Goal: Information Seeking & Learning: Learn about a topic

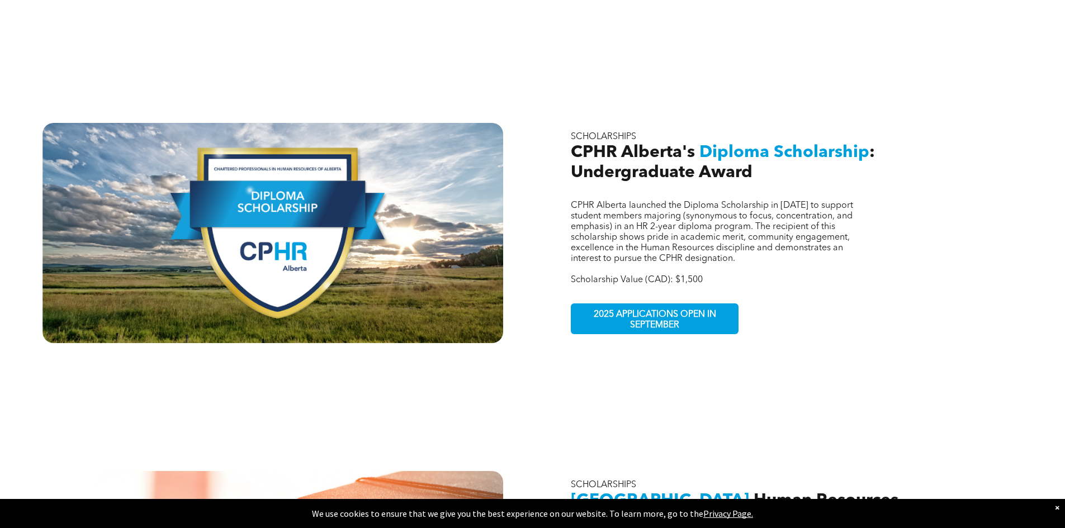
scroll to position [726, 0]
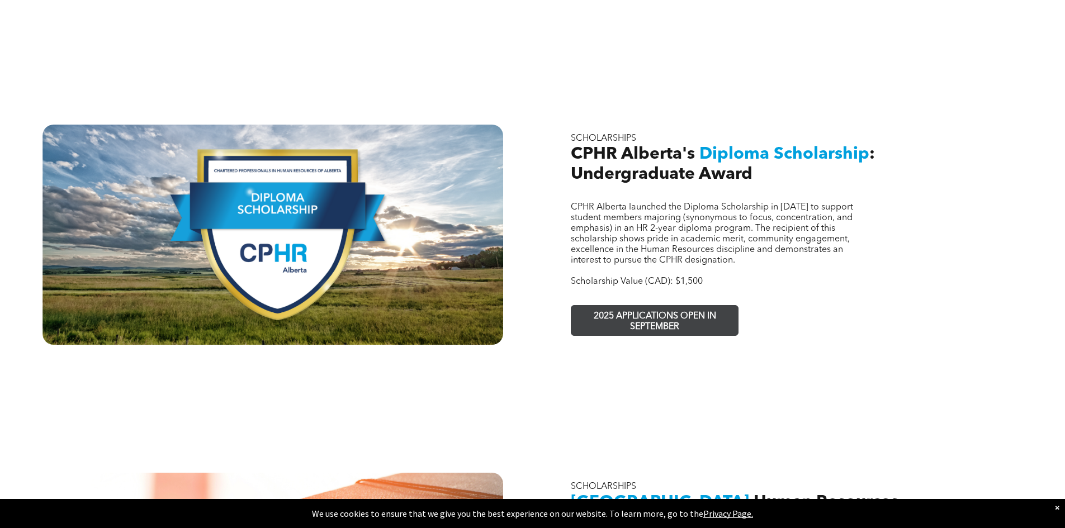
click at [676, 306] on span "2025 APPLICATIONS OPEN IN SEPTEMBER" at bounding box center [654, 322] width 163 height 32
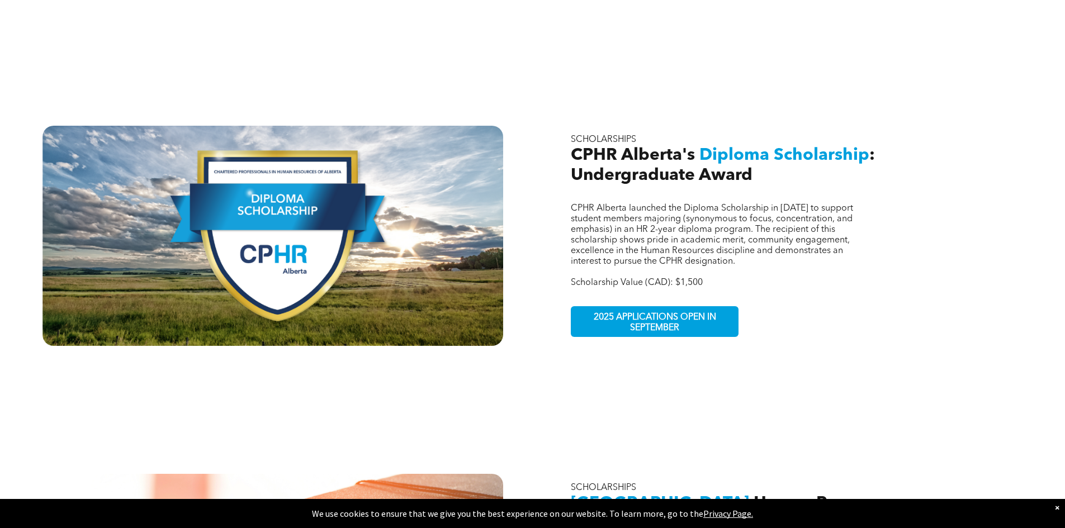
click at [763, 147] on span "Diploma Scholarship" at bounding box center [784, 155] width 170 height 17
click at [678, 147] on span "CPHR Alberta's" at bounding box center [633, 155] width 124 height 17
click at [651, 237] on span "CPHR Alberta launched the Diploma Scholarship in 2023 to support student member…" at bounding box center [712, 235] width 282 height 62
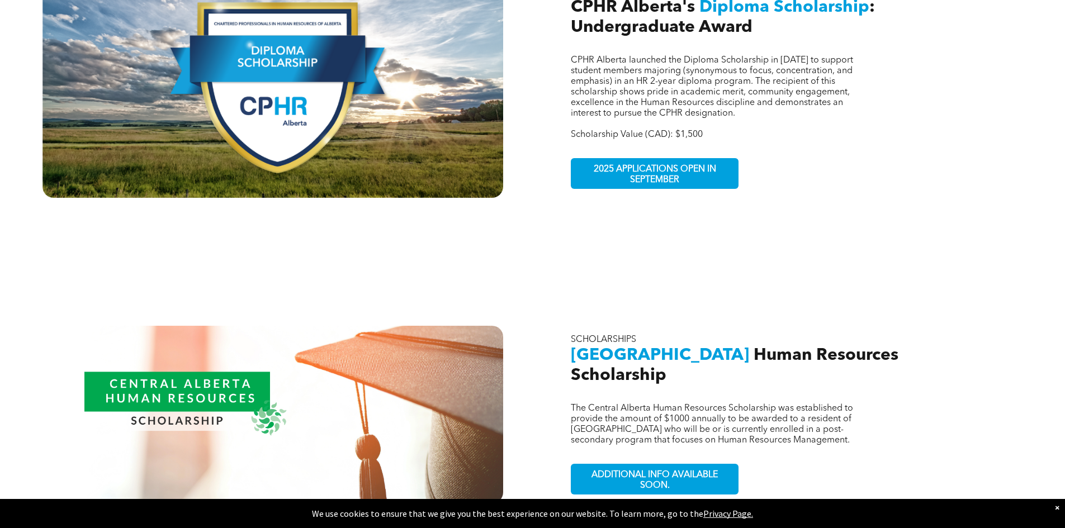
scroll to position [1062, 0]
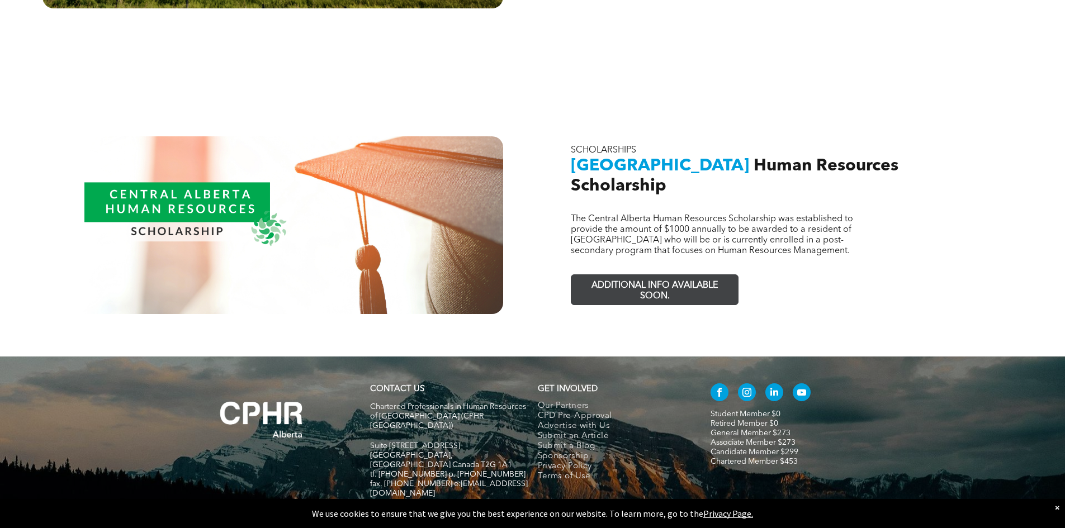
click at [715, 276] on span "ADDITIONAL INFO AVAILABLE SOON." at bounding box center [654, 291] width 163 height 32
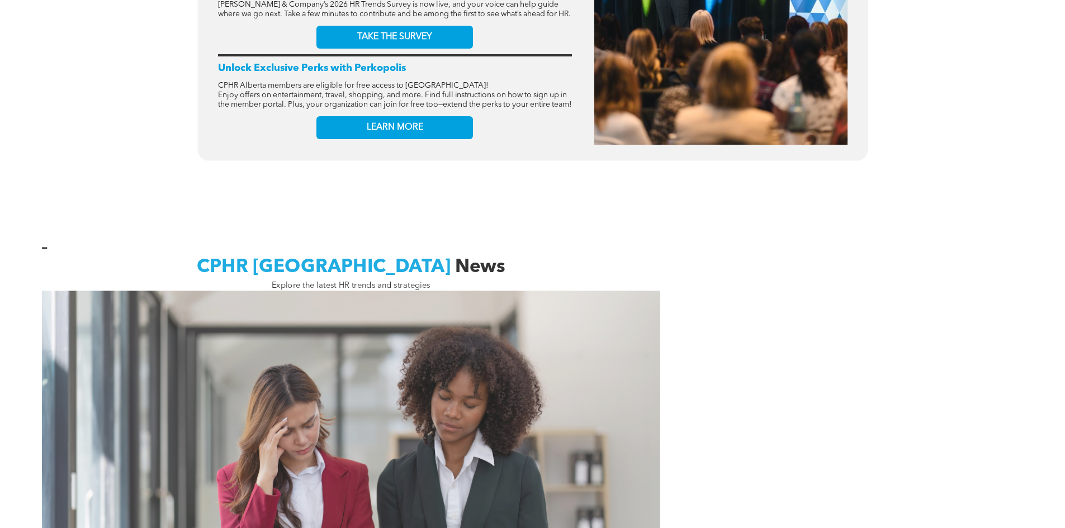
scroll to position [503, 0]
